Goal: Task Accomplishment & Management: Manage account settings

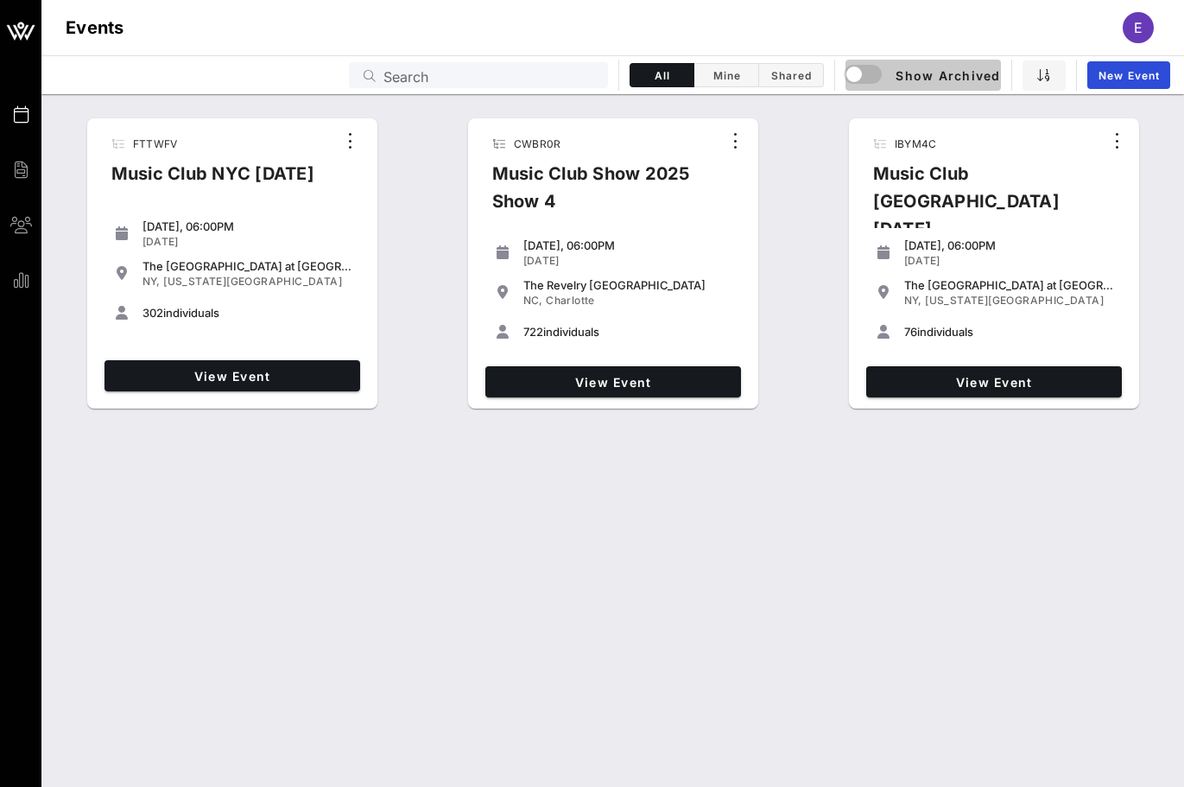
click at [908, 63] on button "Show Archived" at bounding box center [923, 75] width 155 height 31
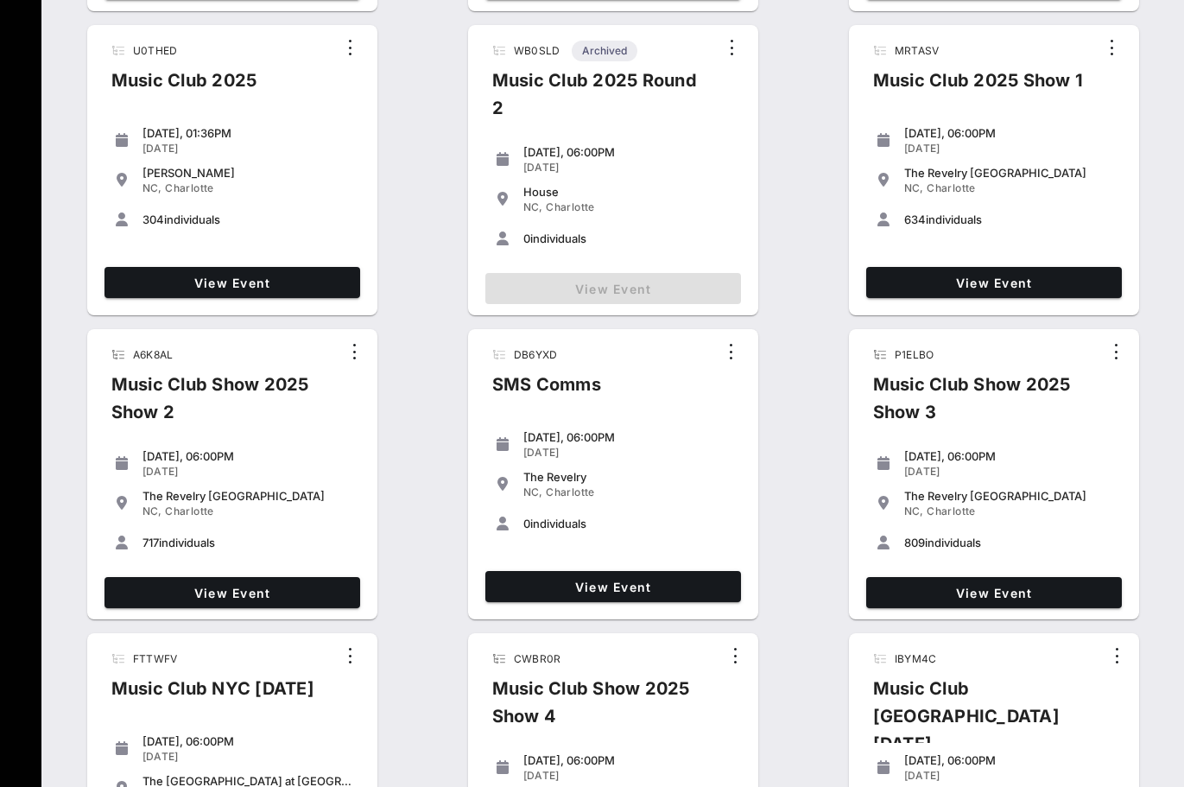
scroll to position [542, 0]
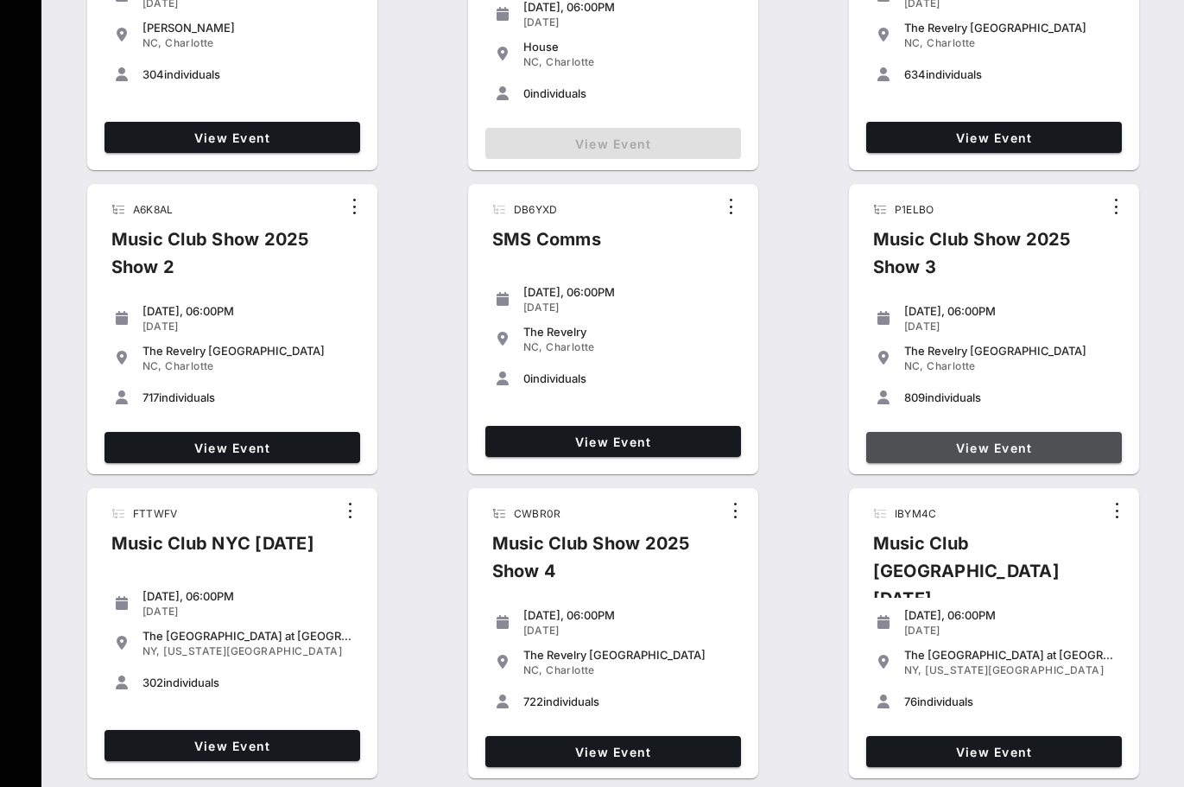
click at [907, 438] on link "View Event" at bounding box center [994, 447] width 256 height 31
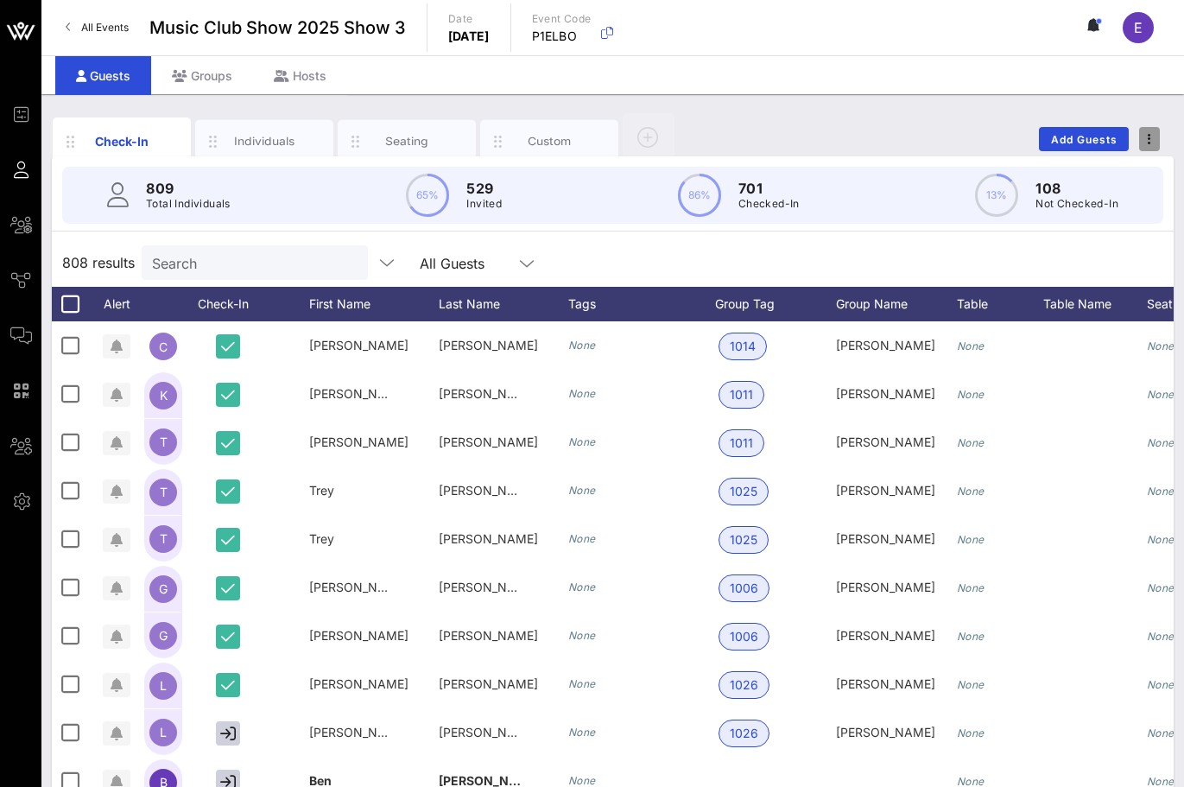
click at [1151, 143] on span "button" at bounding box center [1149, 139] width 21 height 12
click at [1129, 173] on div "Export To CSV" at bounding box center [1117, 169] width 83 height 14
click at [120, 32] on span "All Events" at bounding box center [105, 27] width 48 height 13
